Goal: Task Accomplishment & Management: Complete application form

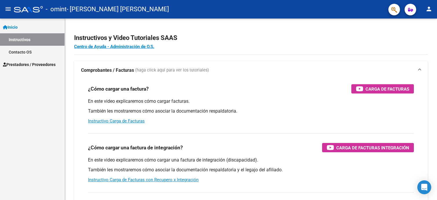
click at [15, 27] on span "Inicio" at bounding box center [10, 27] width 15 height 6
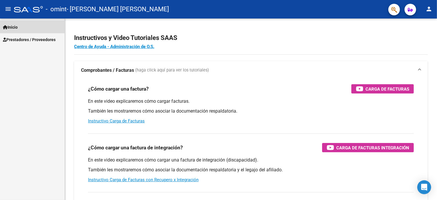
click at [15, 27] on span "Inicio" at bounding box center [10, 27] width 15 height 6
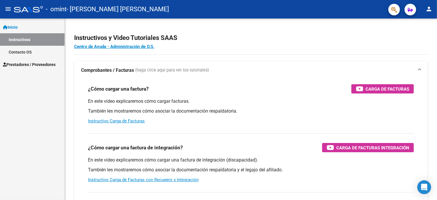
click at [25, 66] on span "Prestadores / Proveedores" at bounding box center [29, 64] width 53 height 6
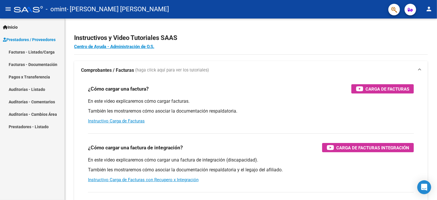
click at [32, 52] on link "Facturas - Listado/Carga" at bounding box center [32, 52] width 65 height 12
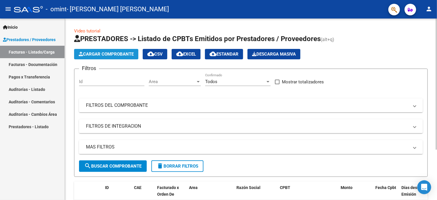
click at [98, 53] on span "Cargar Comprobante" at bounding box center [106, 54] width 55 height 5
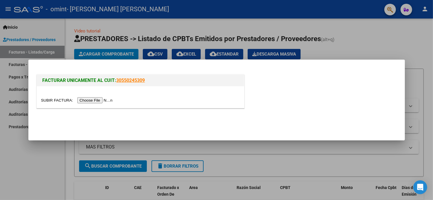
click at [109, 100] on input "file" at bounding box center [77, 100] width 73 height 6
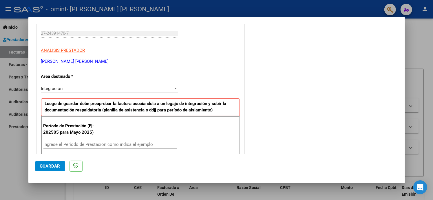
scroll to position [116, 0]
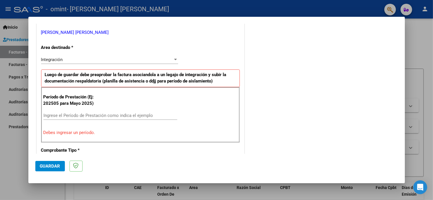
click at [138, 117] on input "Ingrese el Período de Prestación como indica el ejemplo" at bounding box center [110, 115] width 134 height 5
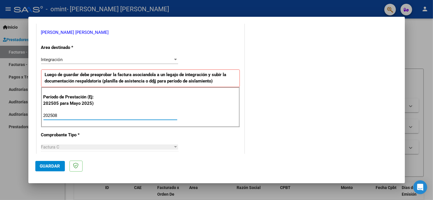
type input "202508"
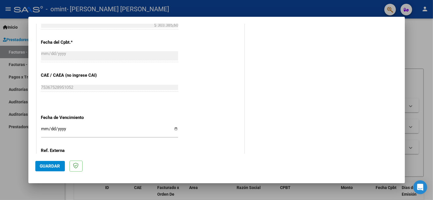
scroll to position [348, 0]
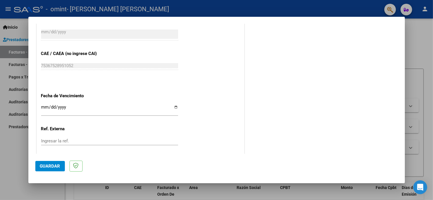
click at [174, 107] on input "Ingresar la fecha" at bounding box center [109, 109] width 137 height 9
type input "[DATE]"
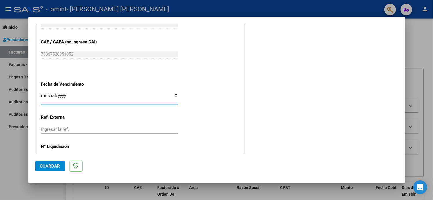
scroll to position [379, 0]
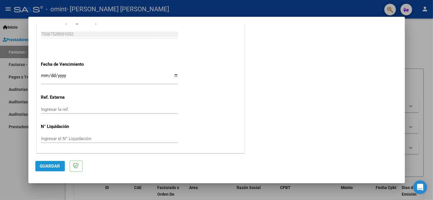
click at [57, 169] on button "Guardar" at bounding box center [50, 166] width 30 height 10
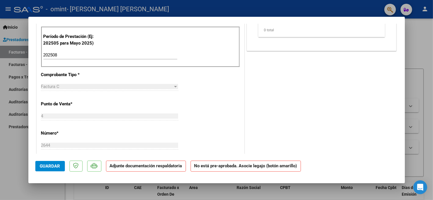
scroll to position [0, 0]
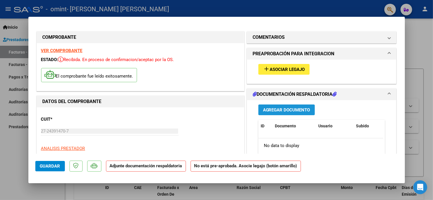
click at [289, 109] on span "Agregar Documento" at bounding box center [286, 109] width 47 height 5
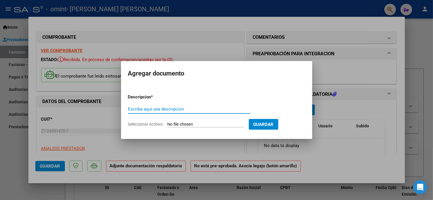
click at [169, 109] on input "Escriba aquí una descripcion" at bounding box center [189, 109] width 122 height 5
type input "asistencia"
click at [169, 122] on input "Seleccionar Archivo" at bounding box center [205, 125] width 77 height 6
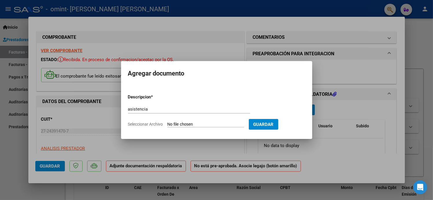
type input "C:\fakepath\ASISTENCIA AGOSTO [PERSON_NAME].pdf"
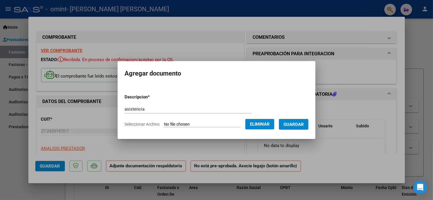
click at [304, 125] on span "Guardar" at bounding box center [294, 124] width 20 height 5
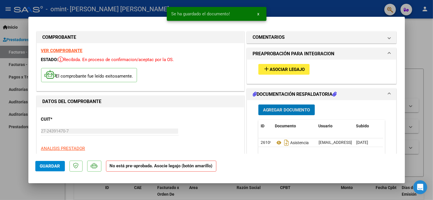
click at [286, 110] on span "Agregar Documento" at bounding box center [286, 109] width 47 height 5
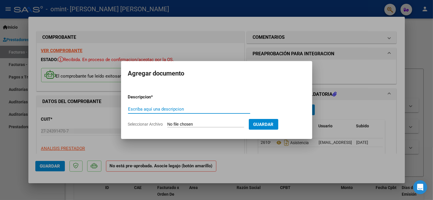
click at [148, 108] on input "Escriba aquí una descripcion" at bounding box center [189, 109] width 122 height 5
type input "afip"
click at [151, 124] on span "Seleccionar Archivo" at bounding box center [145, 124] width 35 height 5
click at [167, 124] on input "Seleccionar Archivo" at bounding box center [205, 125] width 77 height 6
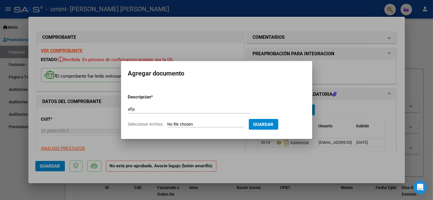
type input "C:\fakepath\AFIP.pdf"
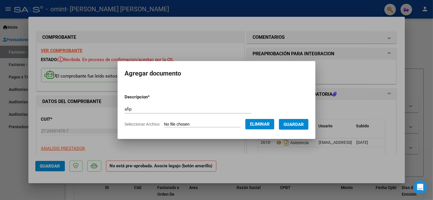
click at [297, 126] on span "Guardar" at bounding box center [294, 124] width 20 height 5
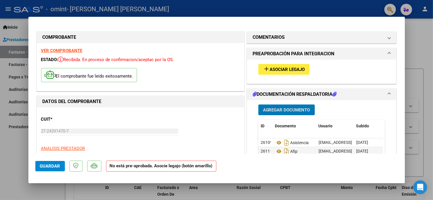
click at [285, 110] on span "Agregar Documento" at bounding box center [286, 109] width 47 height 5
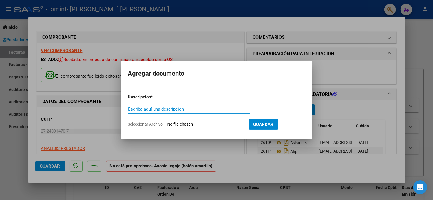
click at [157, 109] on input "Escriba aquí una descripcion" at bounding box center [189, 109] width 122 height 5
type input "cbu"
click at [191, 124] on input "Seleccionar Archivo" at bounding box center [205, 125] width 77 height 6
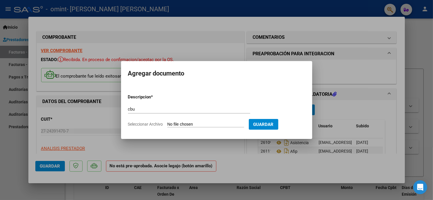
type input "C:\fakepath\BANCO CIUDAD.pdf"
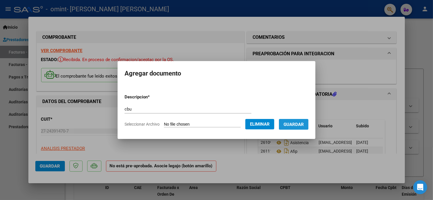
click at [303, 123] on span "Guardar" at bounding box center [294, 124] width 20 height 5
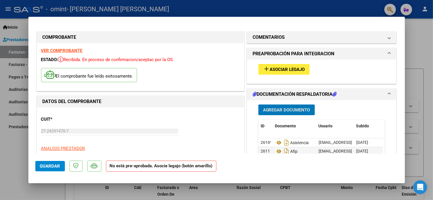
click at [280, 69] on span "Asociar Legajo" at bounding box center [287, 69] width 35 height 5
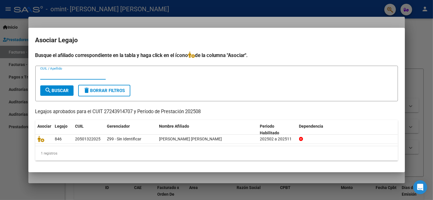
click at [81, 76] on input "CUIL / Apellido" at bounding box center [72, 74] width 65 height 5
type input "[PERSON_NAME]"
click at [55, 89] on span "search Buscar" at bounding box center [57, 90] width 24 height 5
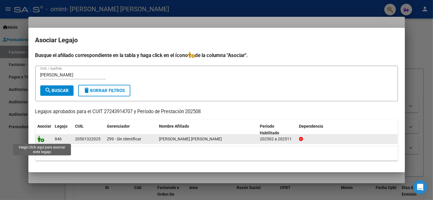
click at [43, 142] on icon at bounding box center [41, 139] width 7 height 6
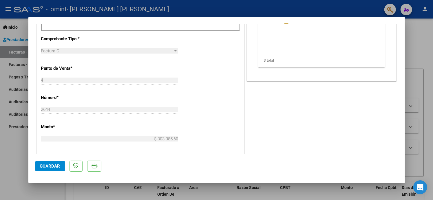
scroll to position [261, 0]
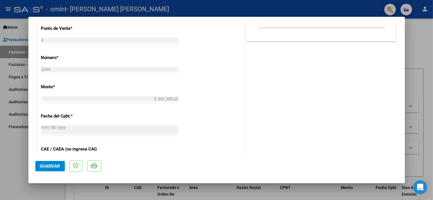
click at [50, 169] on button "Guardar" at bounding box center [50, 166] width 30 height 10
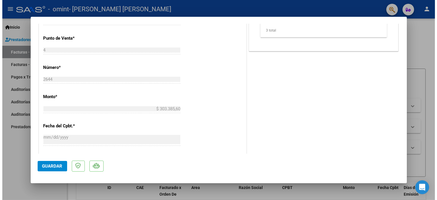
scroll to position [145, 0]
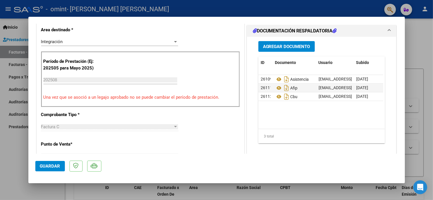
click at [425, 39] on div at bounding box center [216, 100] width 433 height 200
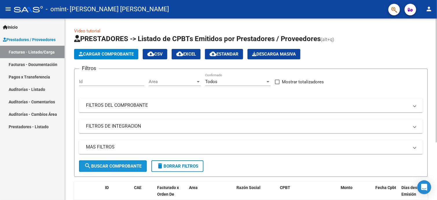
click at [115, 168] on span "search Buscar Comprobante" at bounding box center [112, 166] width 57 height 5
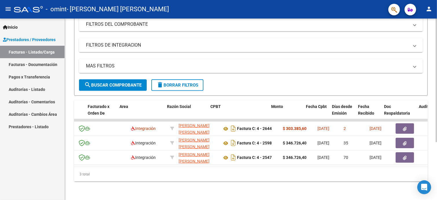
scroll to position [0, 69]
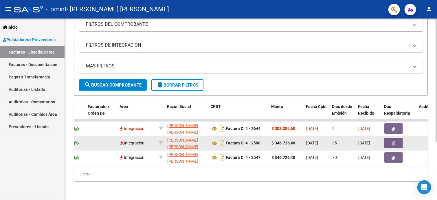
click at [394, 141] on icon "button" at bounding box center [394, 143] width 4 height 4
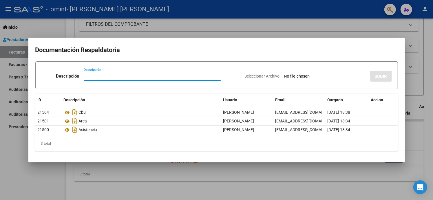
click at [424, 173] on div at bounding box center [216, 100] width 433 height 200
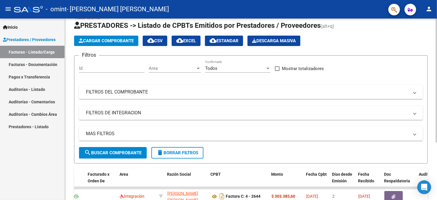
scroll to position [0, 0]
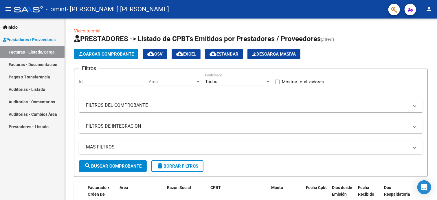
click at [431, 10] on mat-icon "person" at bounding box center [429, 9] width 7 height 7
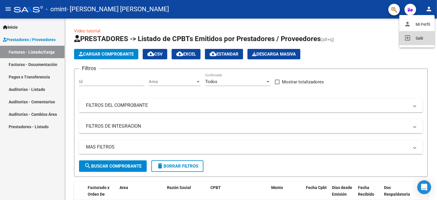
click at [418, 39] on button "exit_to_app Salir" at bounding box center [417, 38] width 35 height 14
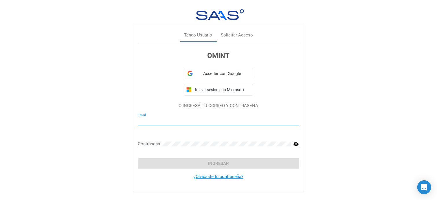
type input "[EMAIL_ADDRESS][DOMAIN_NAME]"
